Goal: Task Accomplishment & Management: Use online tool/utility

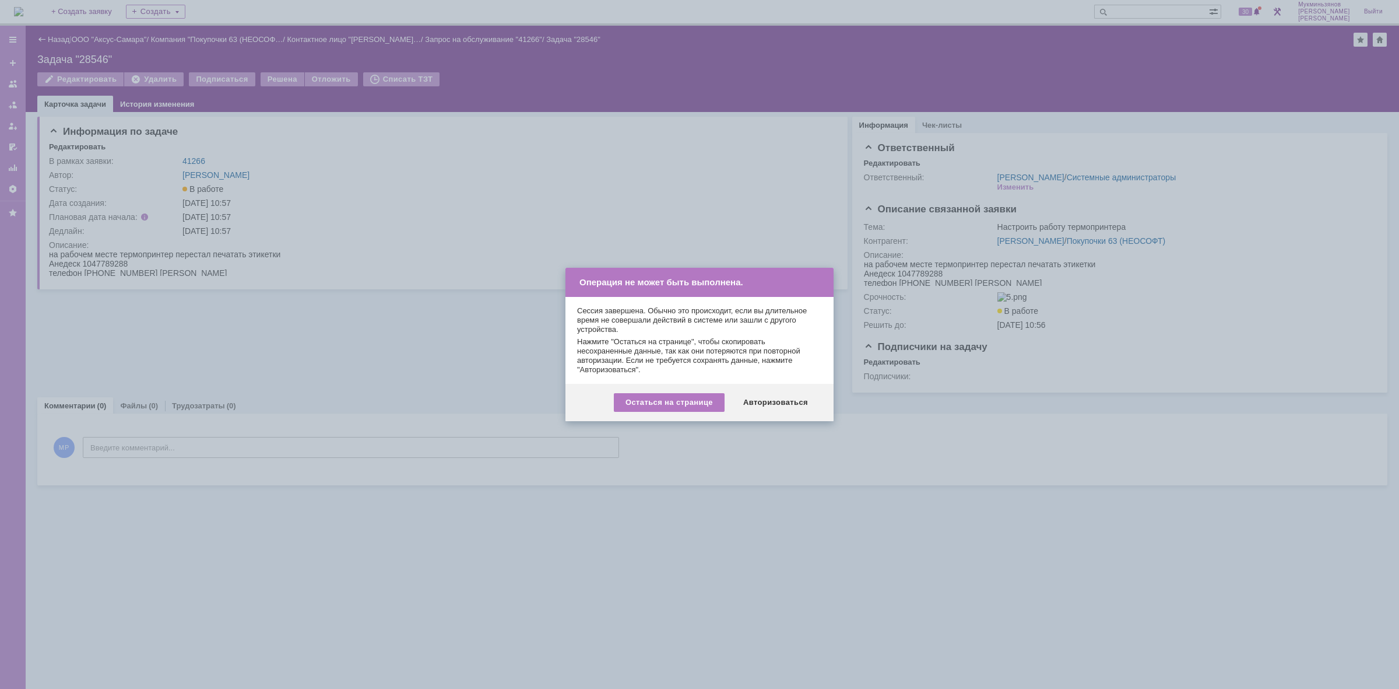
click at [765, 397] on div "Авторизоваться" at bounding box center [776, 402] width 88 height 19
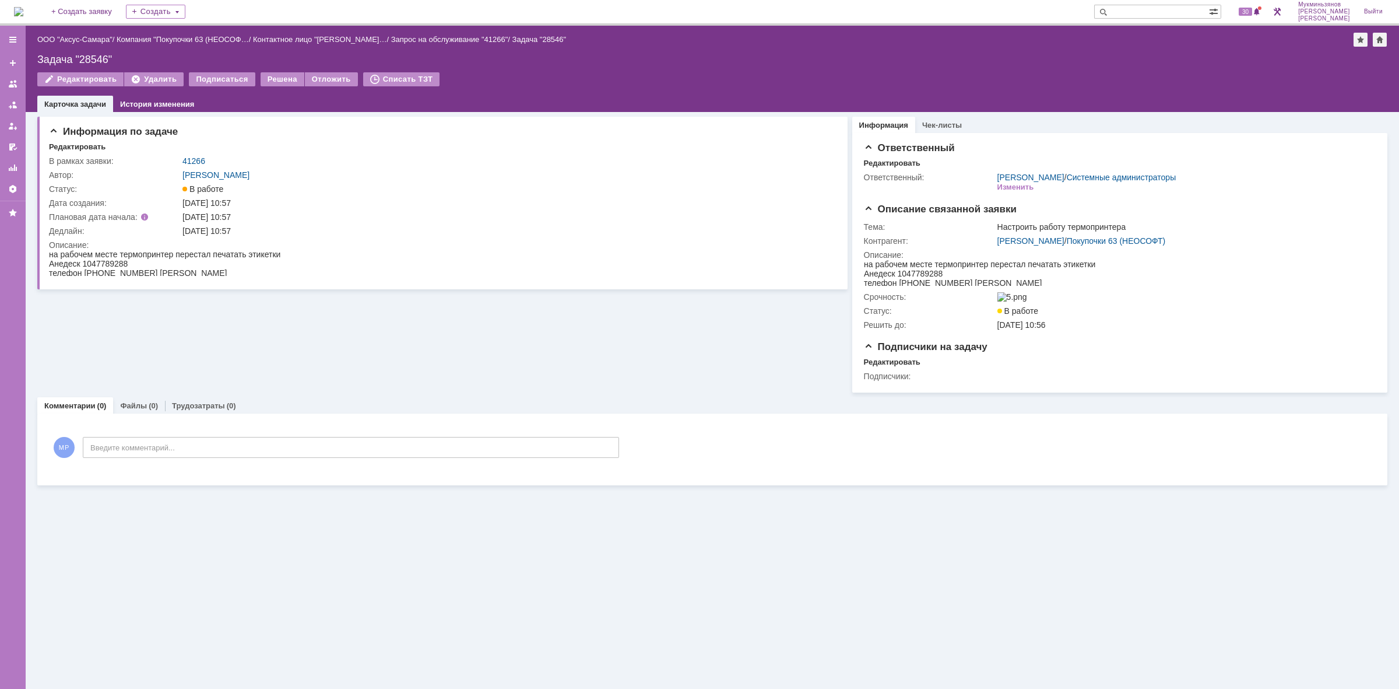
click at [10, 7] on div "На домашнюю + Создать заявку Создать 30 Мукминьзянов [PERSON_NAME]" at bounding box center [699, 13] width 1399 height 26
click at [19, 12] on img at bounding box center [18, 11] width 9 height 9
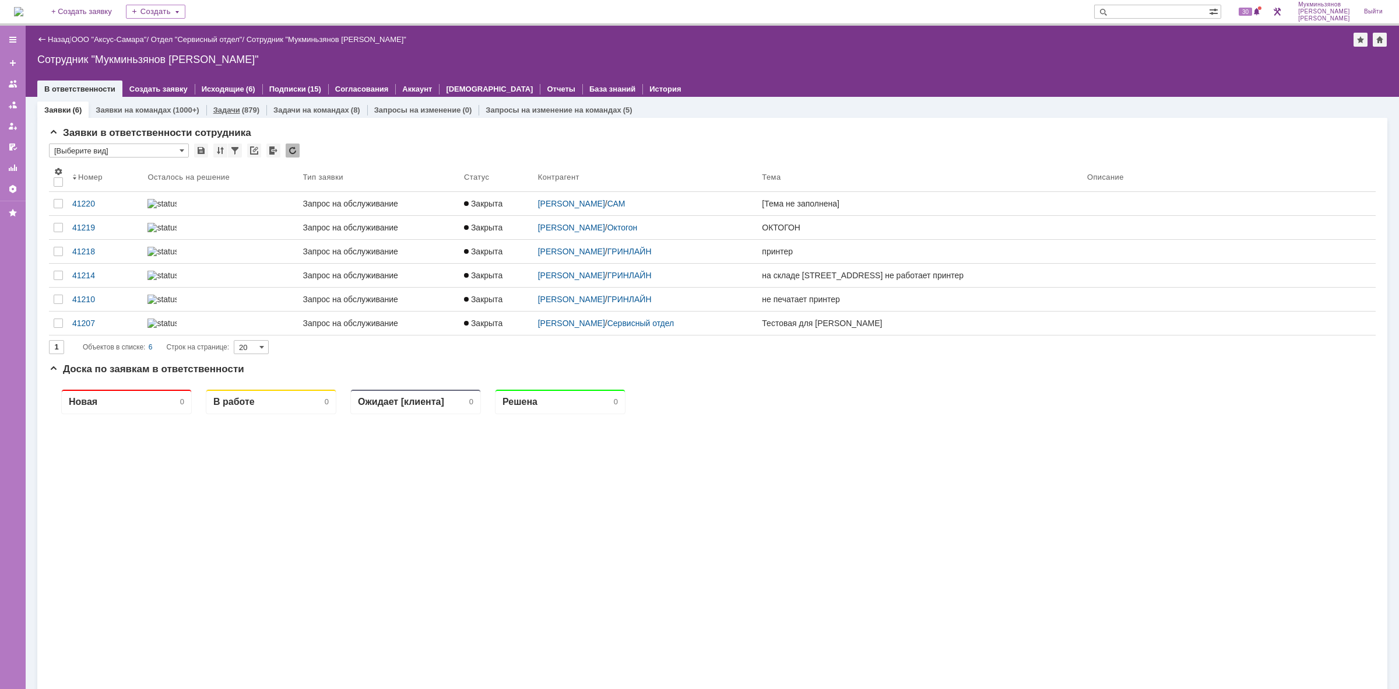
click at [245, 106] on div "(879)" at bounding box center [250, 110] width 17 height 9
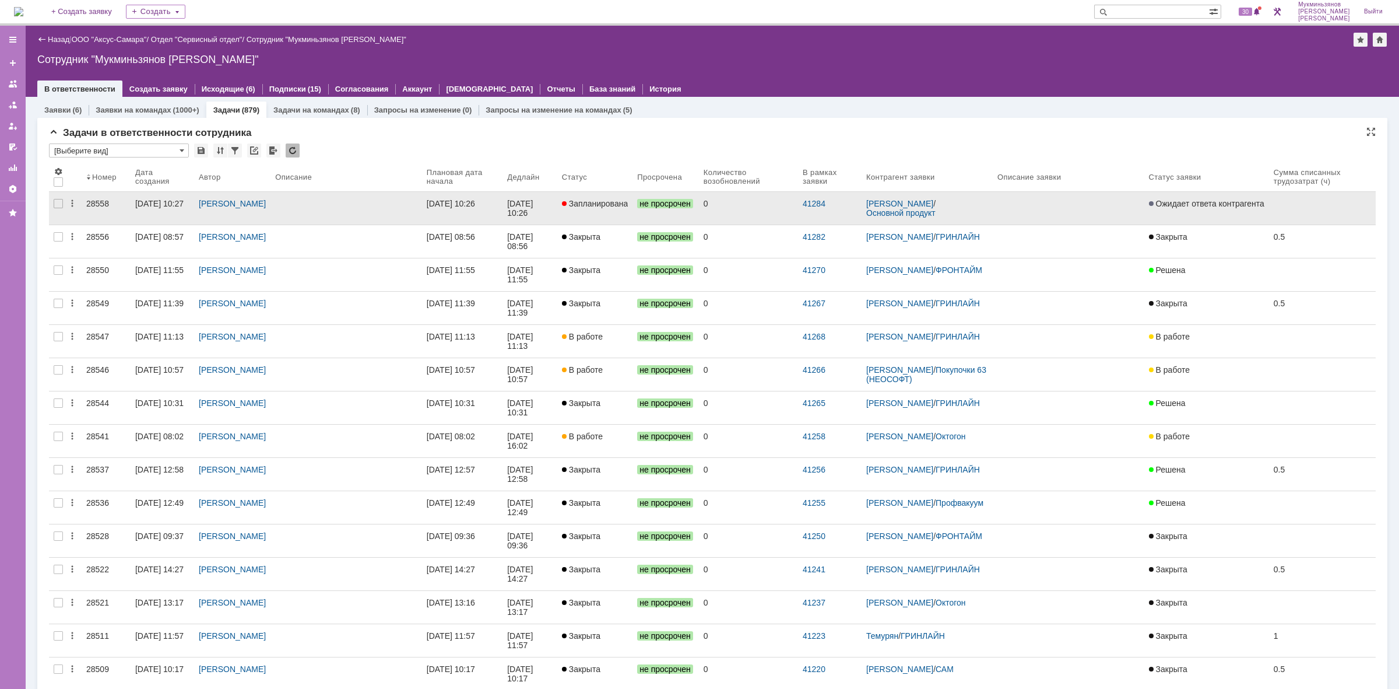
click at [508, 210] on link "[DATE] 10:26" at bounding box center [530, 208] width 55 height 33
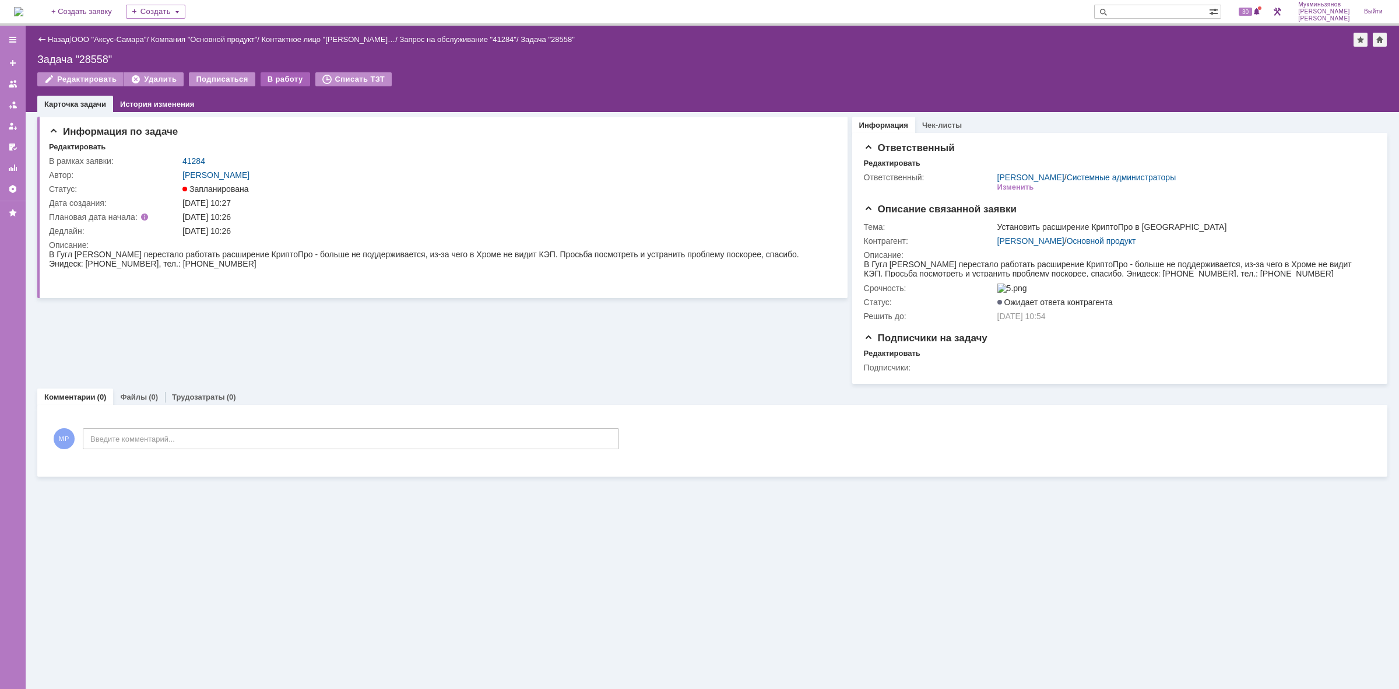
click at [281, 76] on div "В работу" at bounding box center [286, 79] width 50 height 14
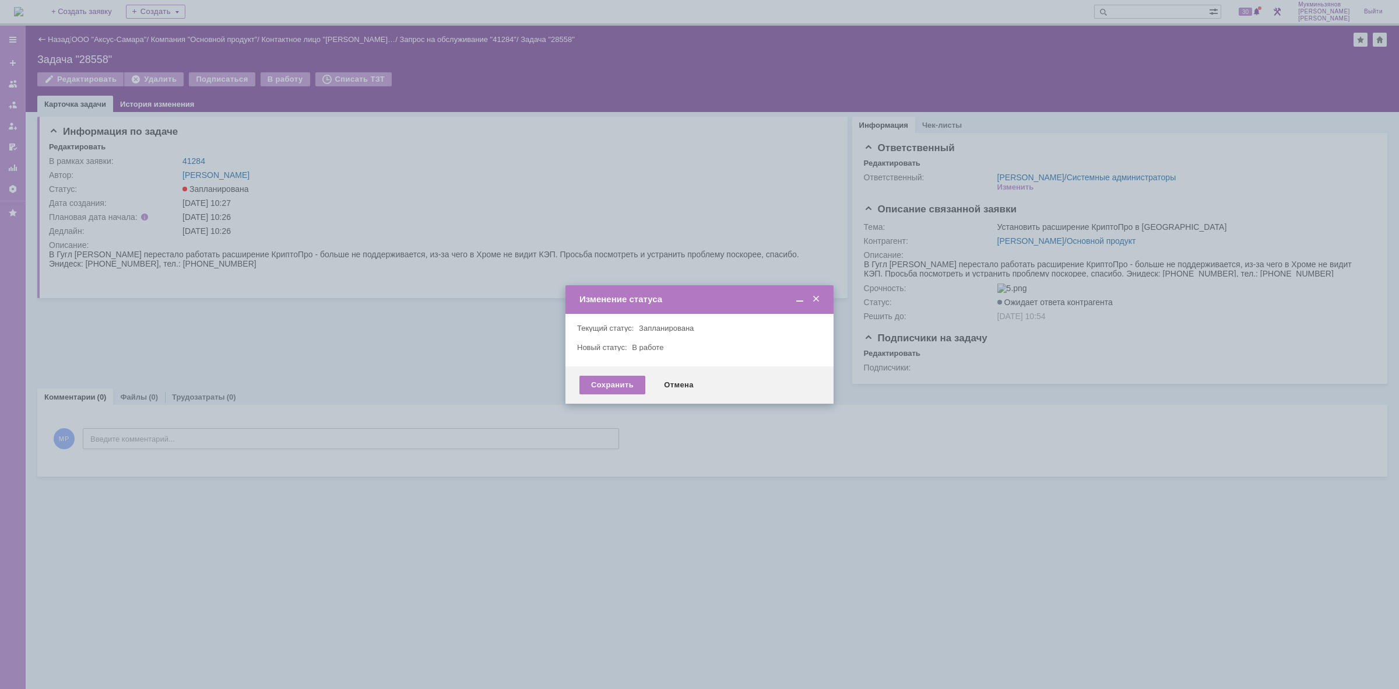
click at [595, 373] on div "Сохранить Отмена" at bounding box center [700, 384] width 268 height 37
click at [599, 385] on div "Сохранить" at bounding box center [612, 384] width 66 height 19
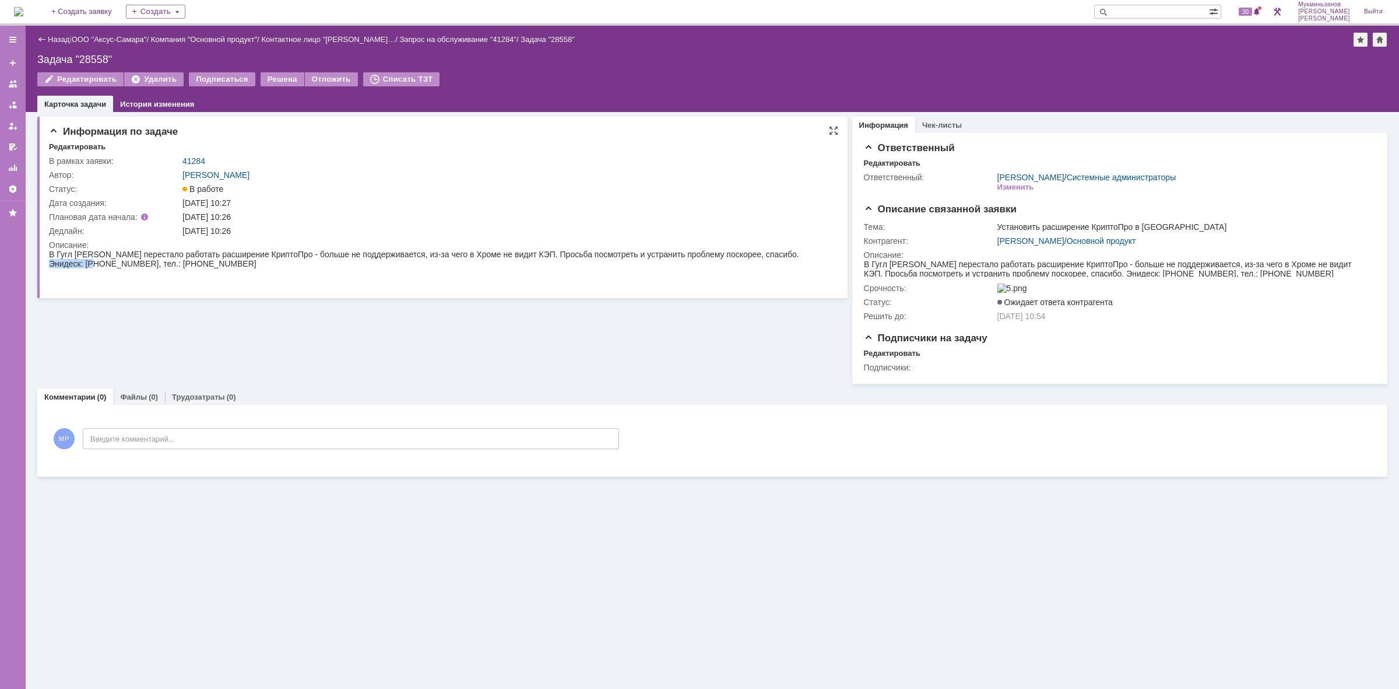
drag, startPoint x: 791, startPoint y: 254, endPoint x: 61, endPoint y: 265, distance: 730.0
click at [61, 265] on span "В Гугл [PERSON_NAME] перестало работать расширение КриптоПро - больше не поддер…" at bounding box center [424, 259] width 750 height 19
copy span "895 219 472"
click at [223, 324] on div "Информация по задаче Редактировать В рамках заявки: 41284 Автор: [PERSON_NAME]:…" at bounding box center [442, 248] width 810 height 272
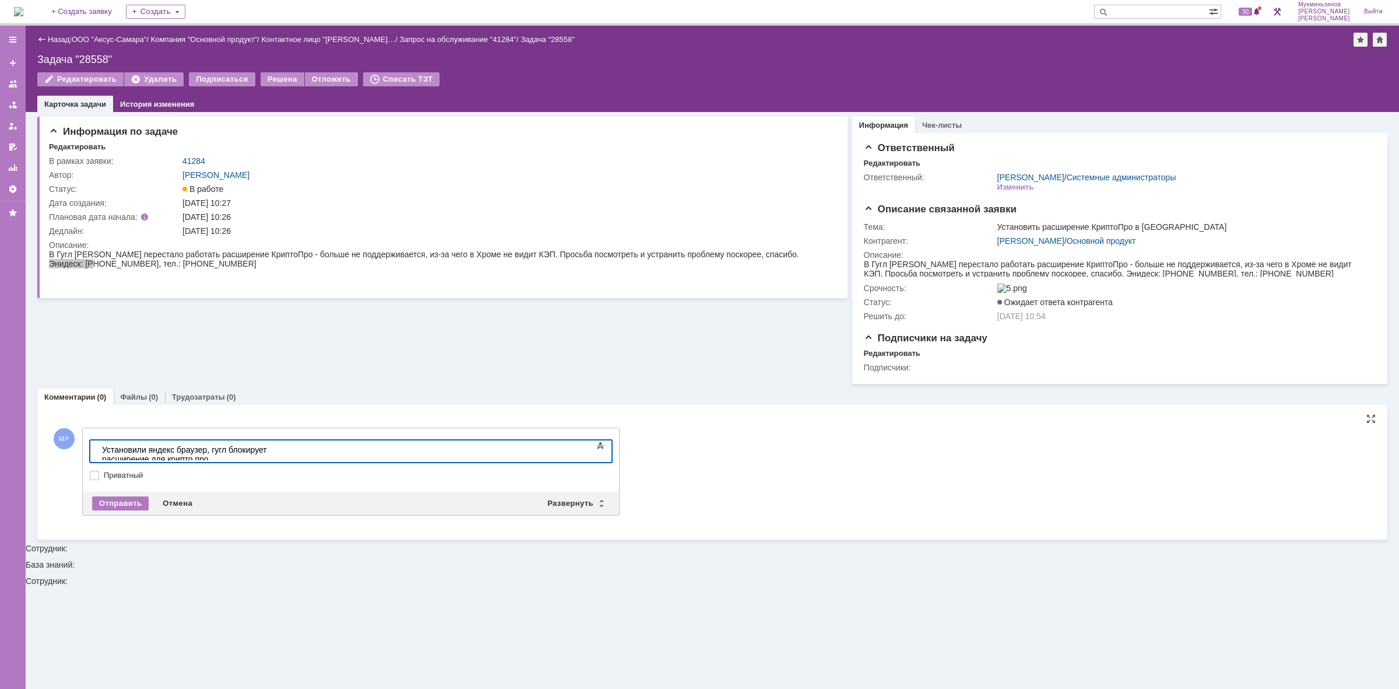
click at [268, 446] on div "Установили яндекс браузер, гугл блокирует расширение для крипто про" at bounding box center [185, 454] width 166 height 19
click at [206, 447] on div "Установили яндекс браузер, гугл блокирует расширение для крипто-про" at bounding box center [185, 454] width 166 height 19
drag, startPoint x: 496, startPoint y: 447, endPoint x: 6, endPoint y: 455, distance: 489.2
click at [97, 455] on html "Установили яндекс браузер для работы с ЭЦП, гугл блокирует расширение для крипт…" at bounding box center [184, 458] width 175 height 37
copy div "Установили яндекс браузер для работы с ЭЦП, гугл блокирует расширение для крипт…"
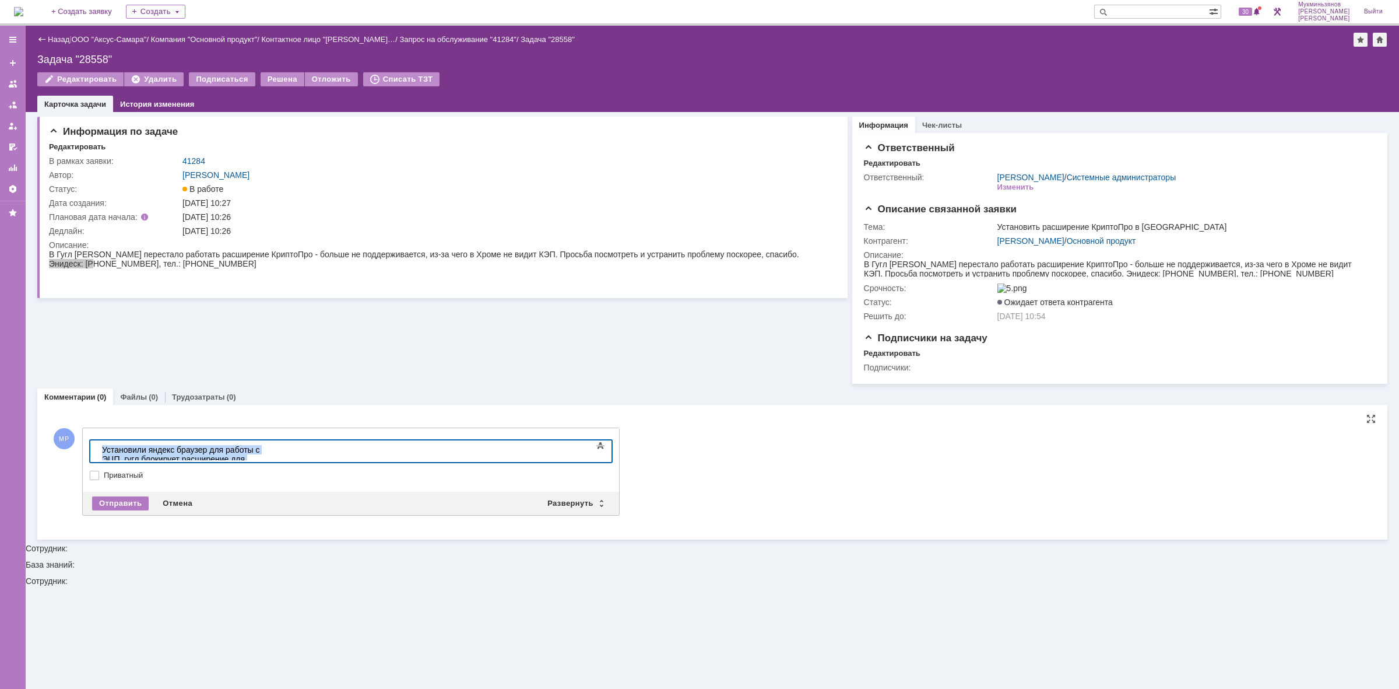
click at [268, 445] on div "Установили яндекс браузер для работы с ЭЦП, гугл блокирует расширение для крипт…" at bounding box center [185, 459] width 166 height 28
drag, startPoint x: 591, startPoint y: 448, endPoint x: 6, endPoint y: 491, distance: 585.7
click at [97, 487] on html "Установили яндекс браузер для работы с ЭЦП, гугл блокирует расширение для крипт…" at bounding box center [184, 463] width 175 height 47
copy div "Установили яндекс браузер для работы с ЭЦП, гугл блокирует расширение для крипт…"
click at [123, 504] on div "Отправить" at bounding box center [120, 503] width 57 height 14
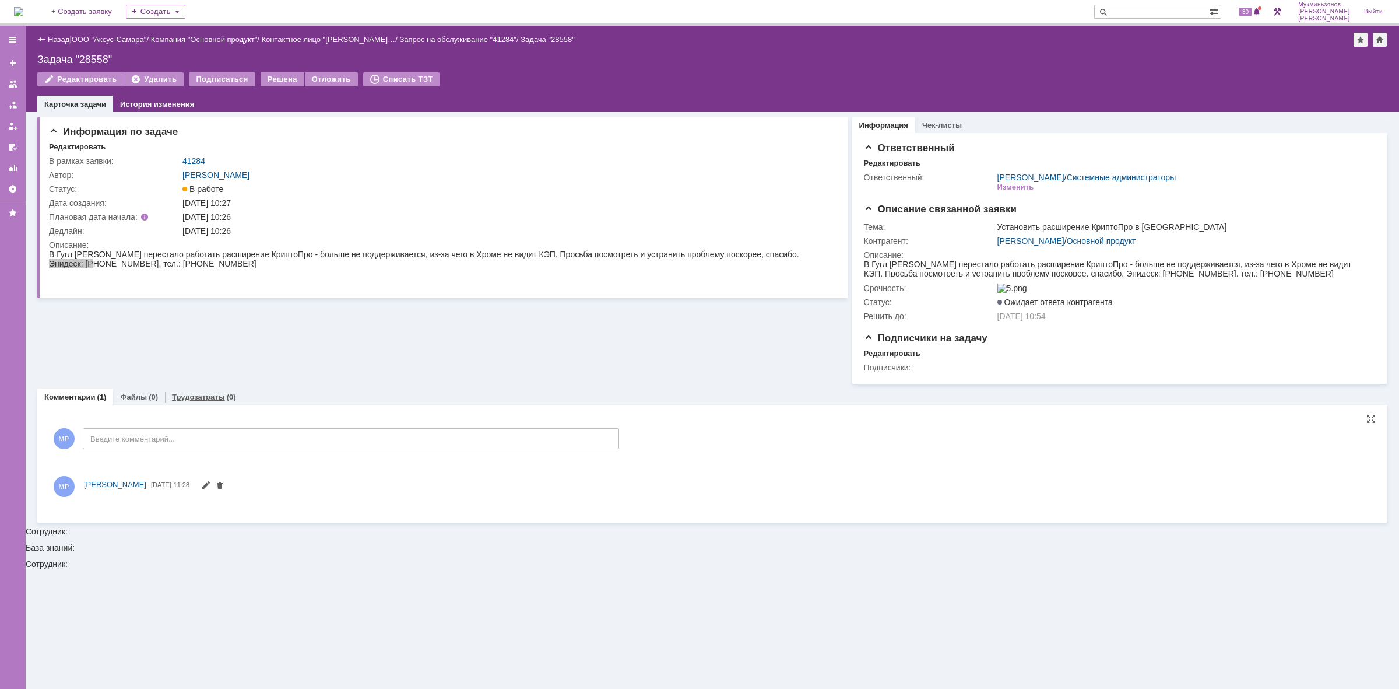
click at [190, 401] on link "Трудозатраты" at bounding box center [198, 396] width 53 height 9
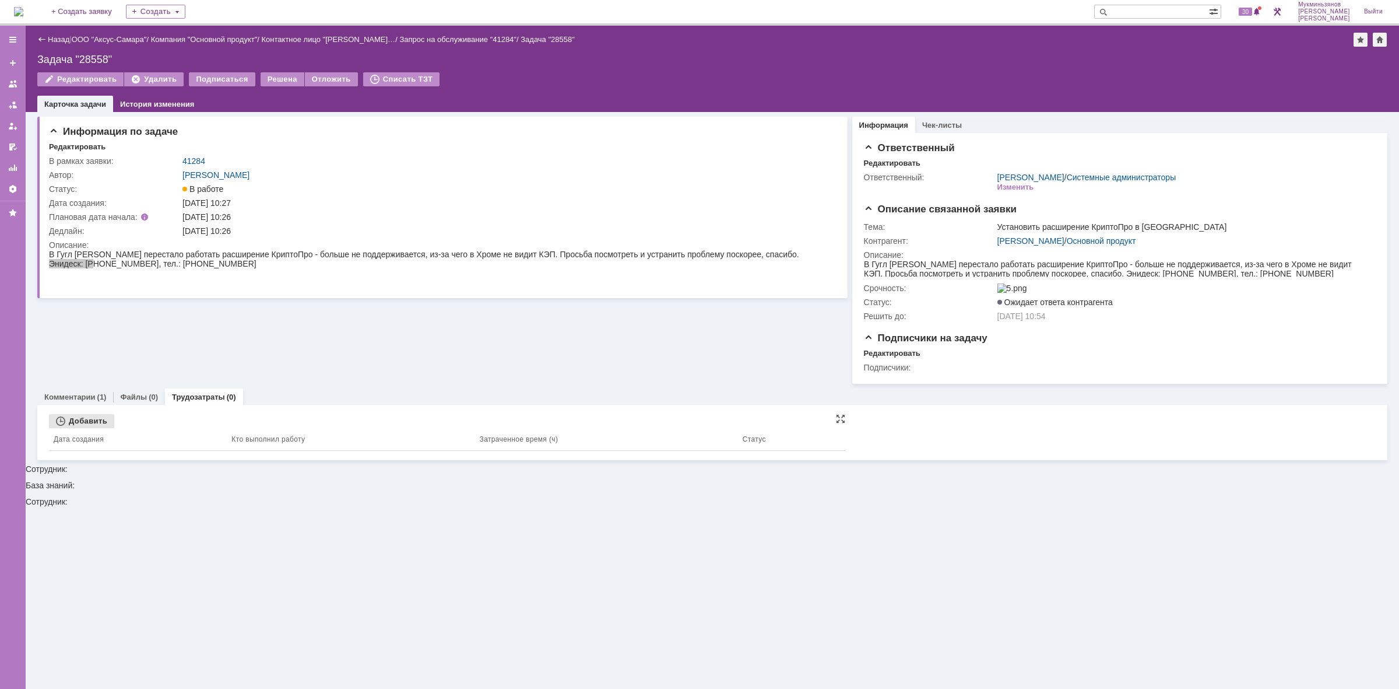
click at [92, 426] on div "Добавить" at bounding box center [81, 421] width 65 height 14
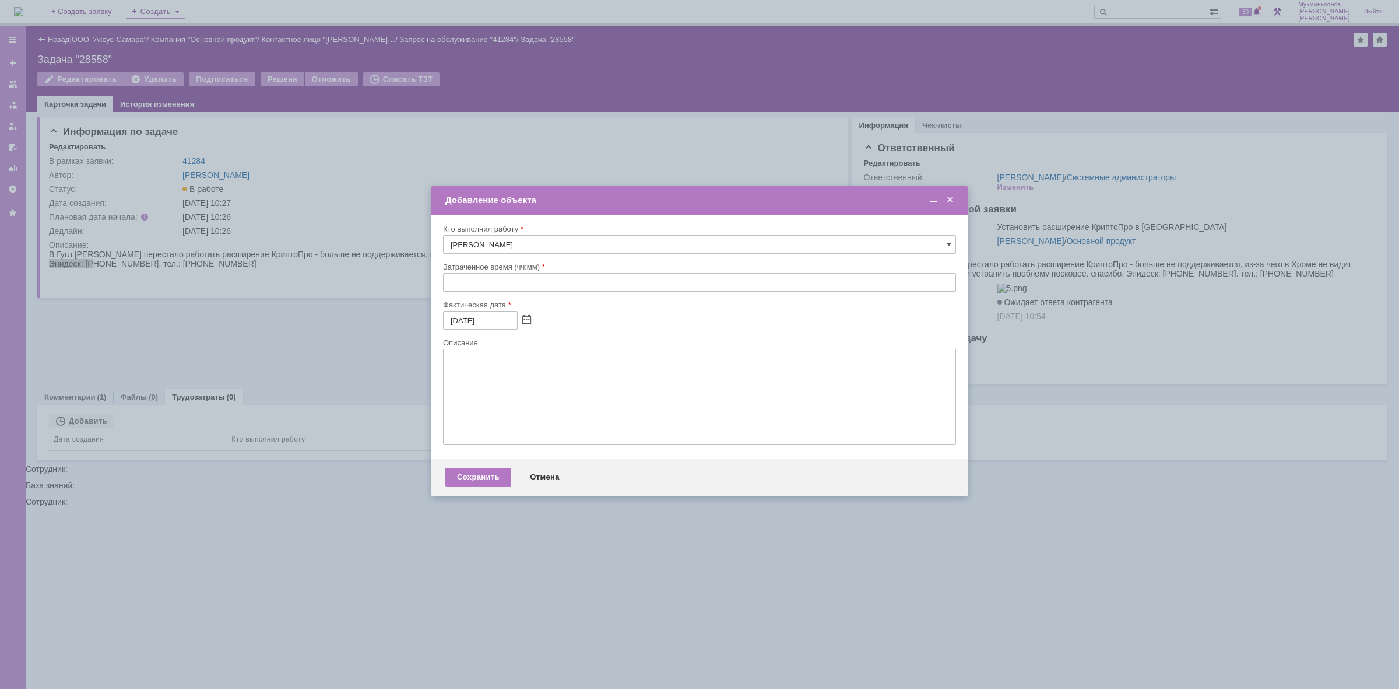
click at [571, 280] on input "text" at bounding box center [699, 282] width 513 height 19
type input "00:30"
click at [531, 409] on textarea at bounding box center [699, 397] width 513 height 96
paste textarea "Установили яндекс браузер для работы с ЭЦП, гугл блокирует расширение для крипт…"
type textarea "Установили яндекс браузер для работы с ЭЦП, гугл блокирует расширение для крипт…"
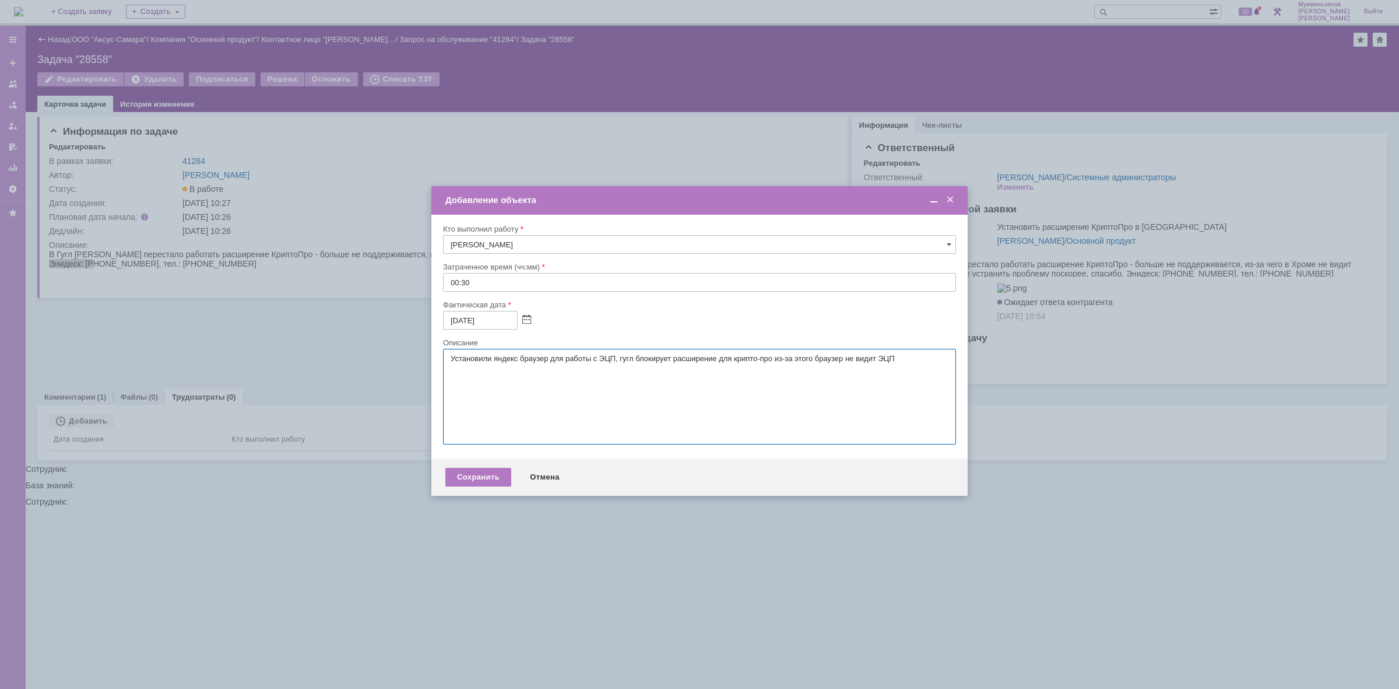
click at [482, 472] on div "Сохранить Отмена" at bounding box center [699, 476] width 536 height 37
click at [479, 486] on div "Сохранить" at bounding box center [478, 477] width 66 height 19
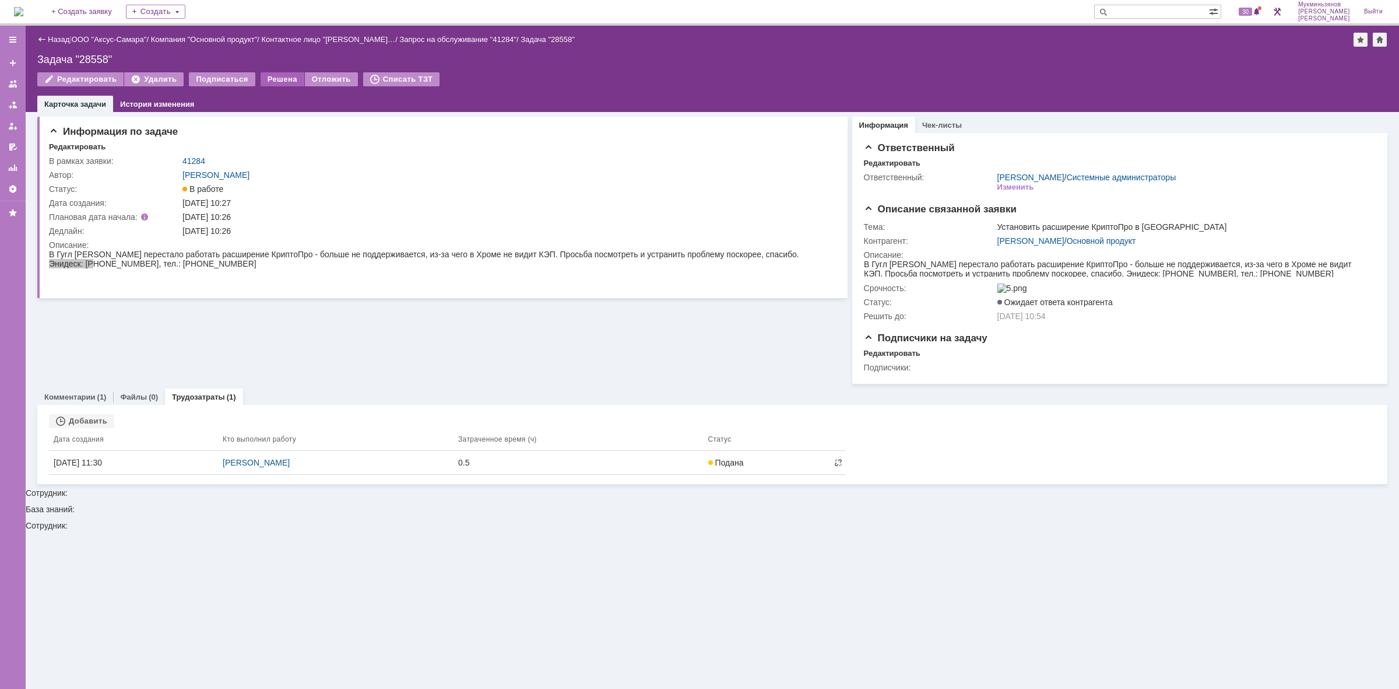
click at [289, 78] on div "Решена" at bounding box center [283, 79] width 44 height 14
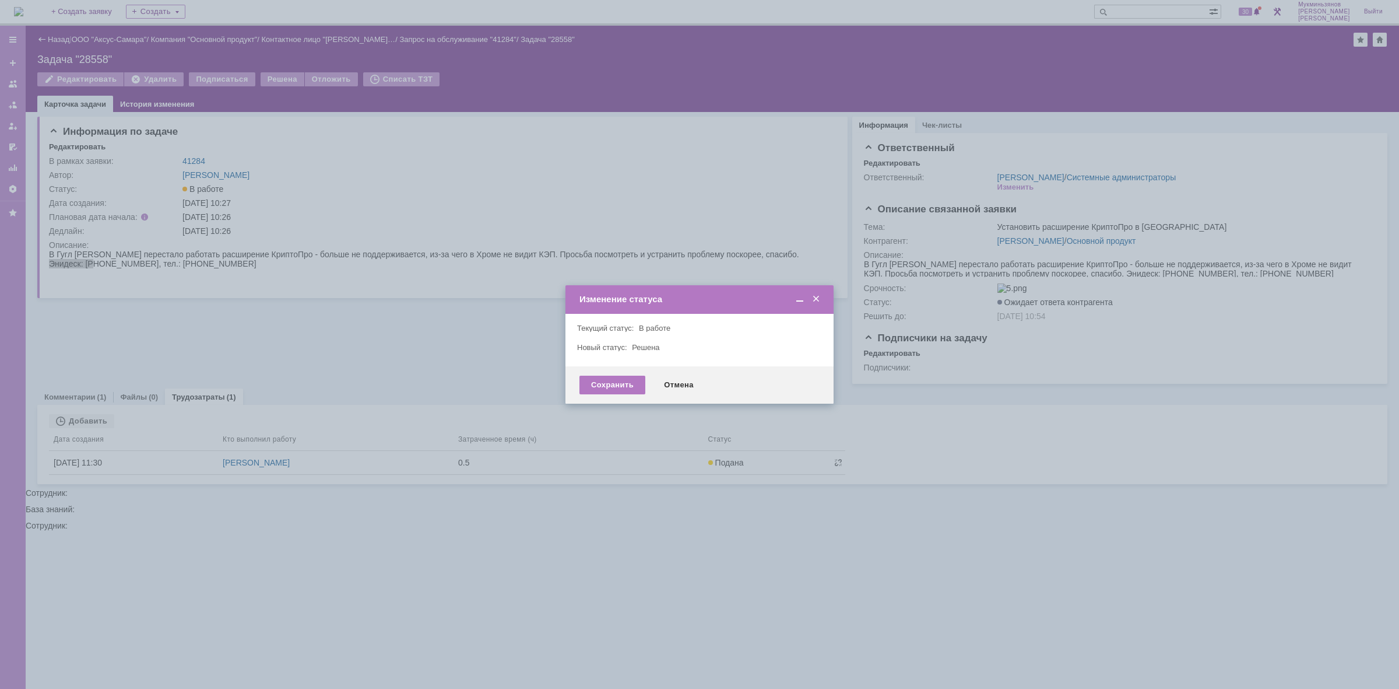
click at [619, 394] on div "Сохранить Отмена" at bounding box center [700, 384] width 268 height 37
click at [616, 388] on div "Сохранить" at bounding box center [612, 384] width 66 height 19
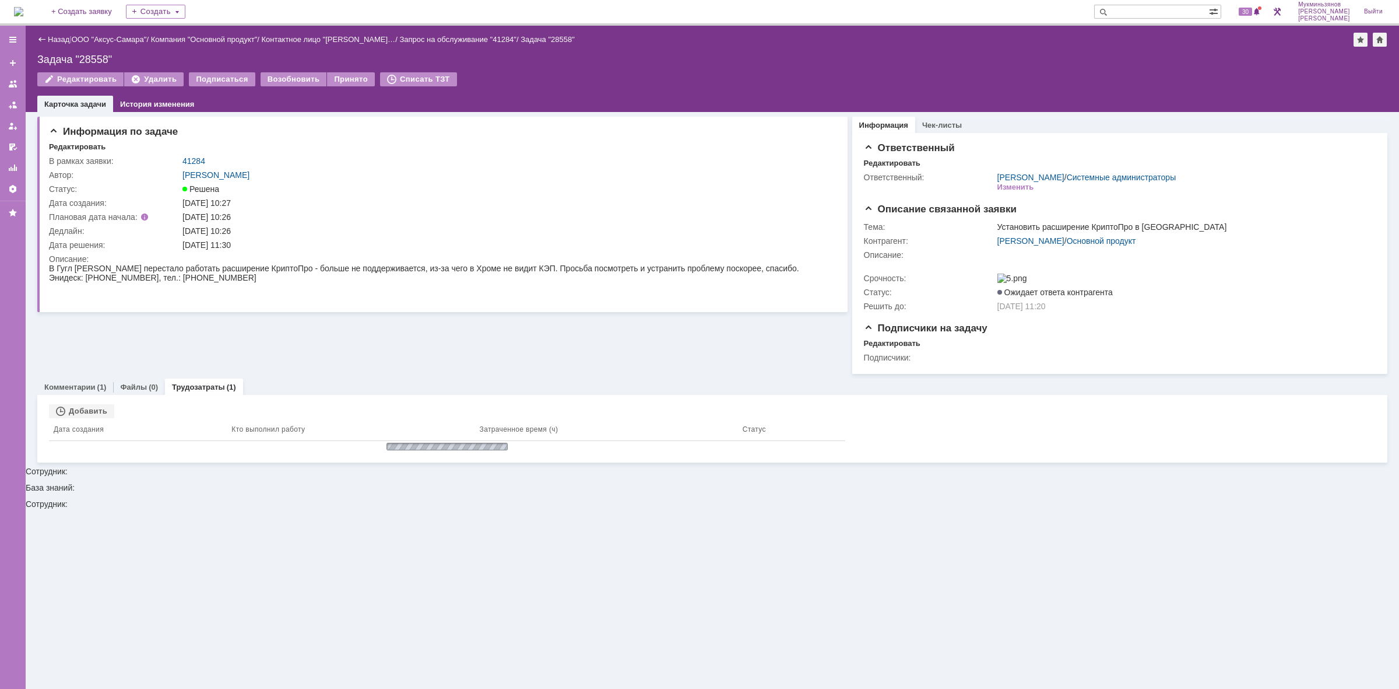
click at [37, 24] on div "На домашнюю + Создать заявку Создать 30 Мукминьзянов [PERSON_NAME]" at bounding box center [699, 13] width 1399 height 26
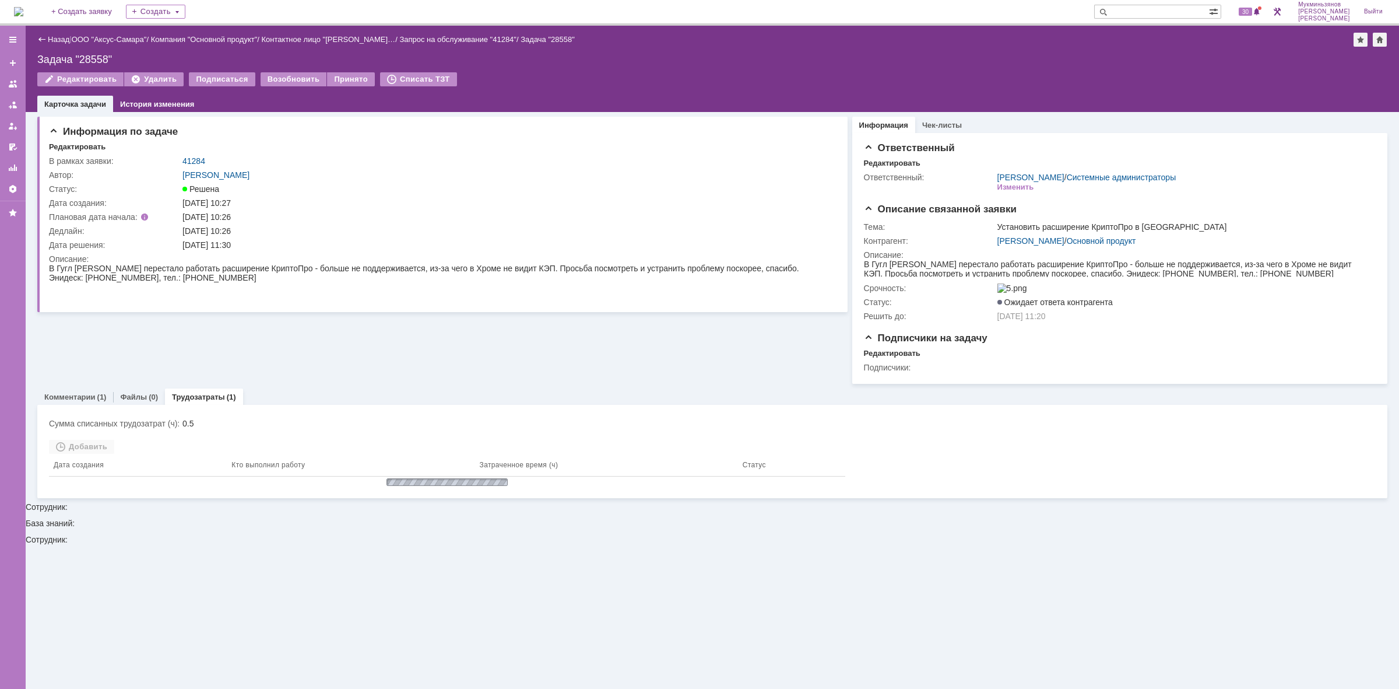
click at [23, 16] on img at bounding box center [18, 11] width 9 height 9
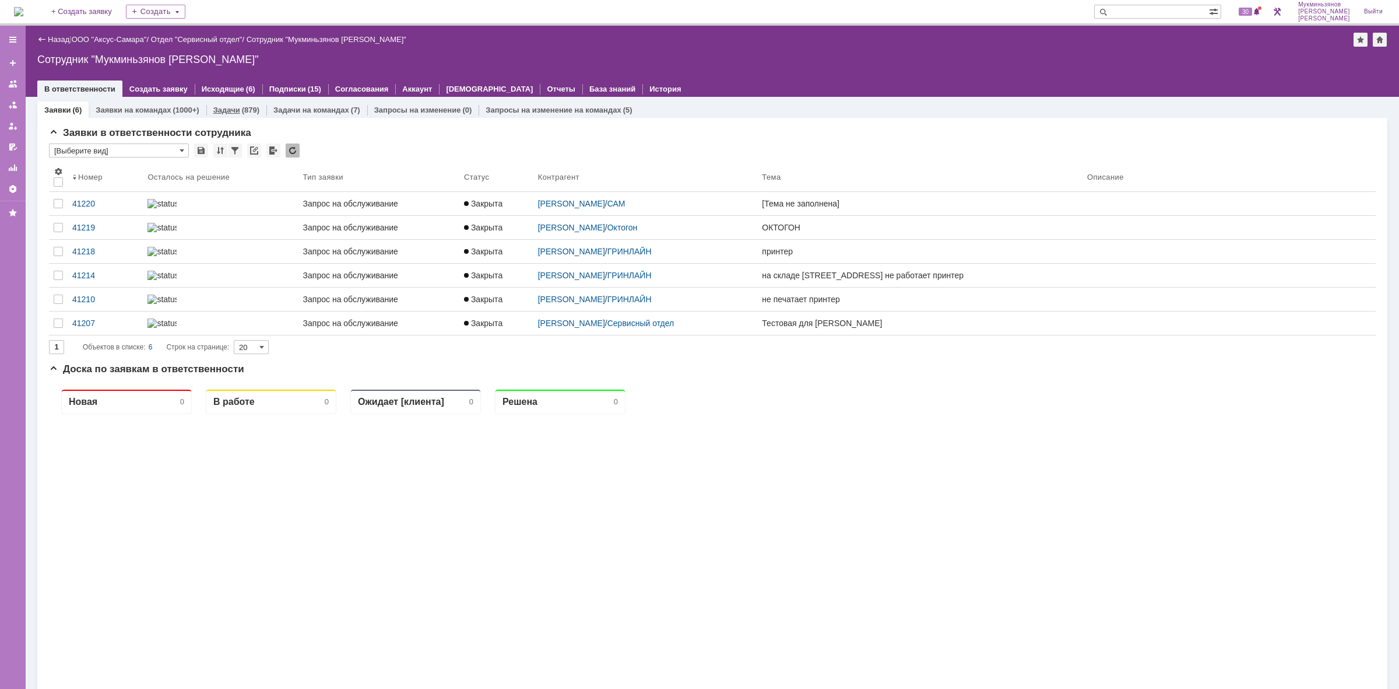
click at [224, 111] on link "Задачи" at bounding box center [226, 110] width 27 height 9
click at [222, 106] on link "Задачи" at bounding box center [226, 110] width 27 height 9
